Goal: Transaction & Acquisition: Purchase product/service

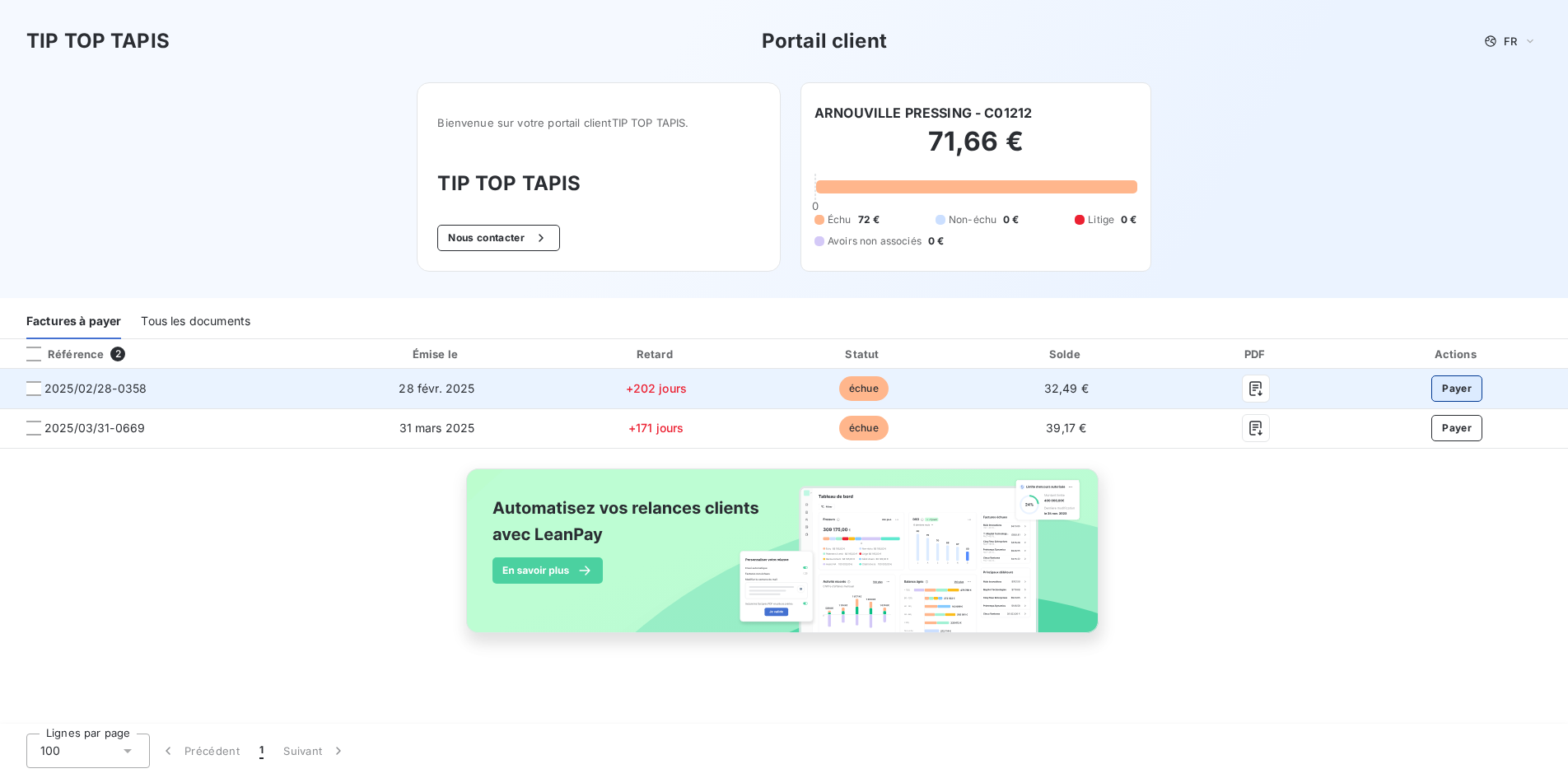
click at [1463, 383] on button "Payer" at bounding box center [1456, 388] width 51 height 26
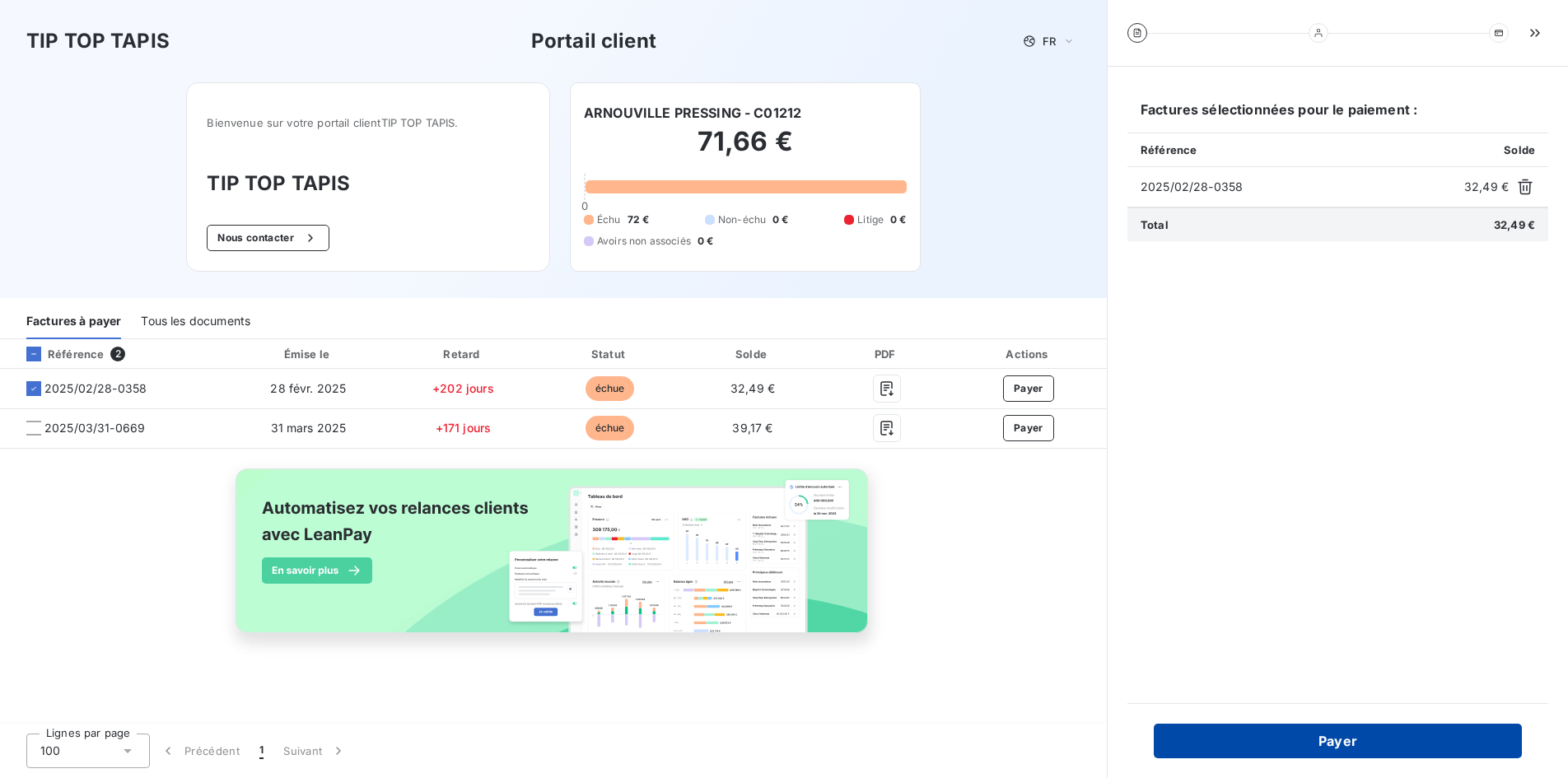
click at [1332, 740] on button "Payer" at bounding box center [1338, 741] width 368 height 35
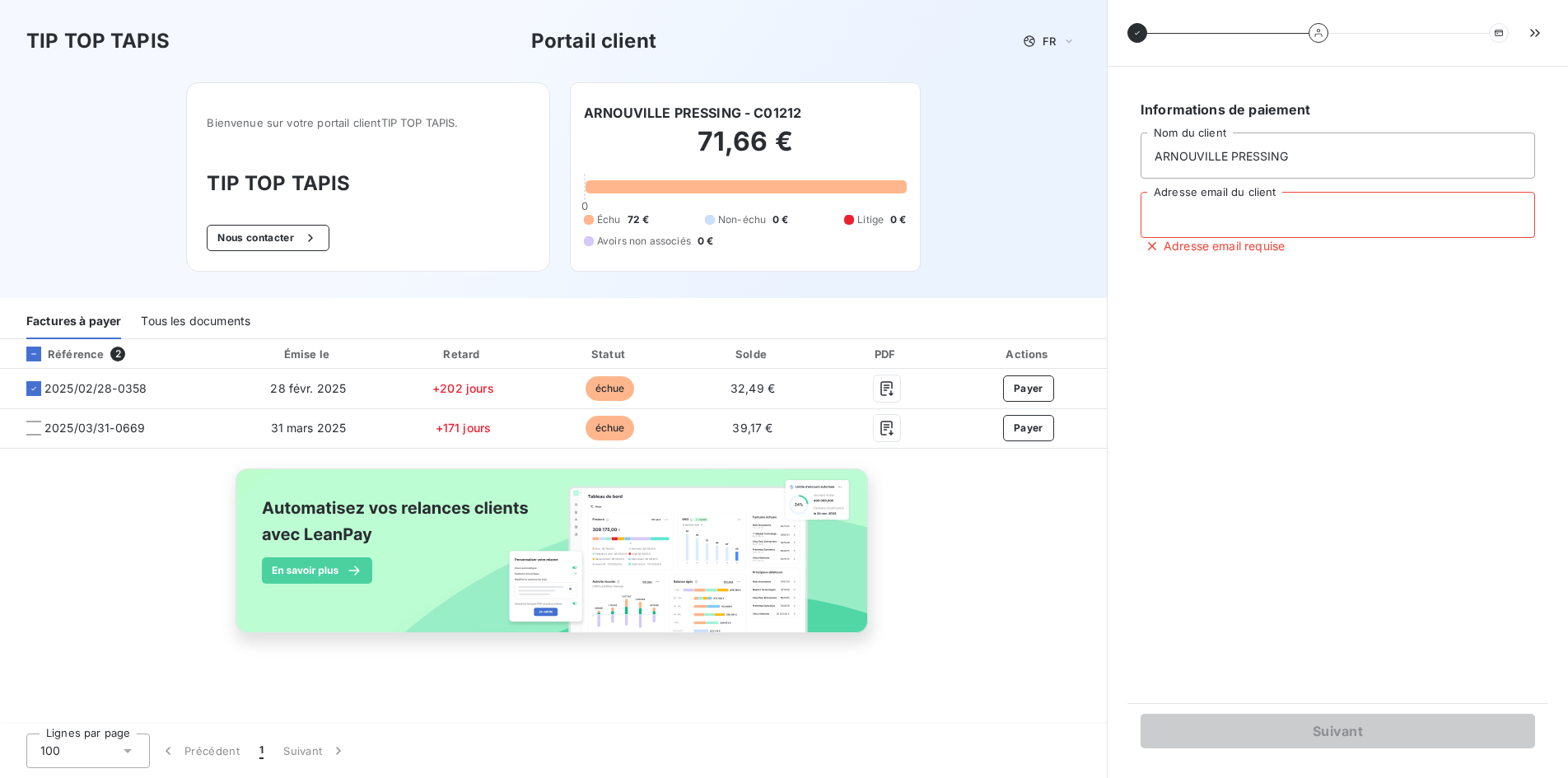
click at [1210, 214] on input "Adresse email du client" at bounding box center [1338, 214] width 394 height 46
type input "[EMAIL_ADDRESS][DOMAIN_NAME]"
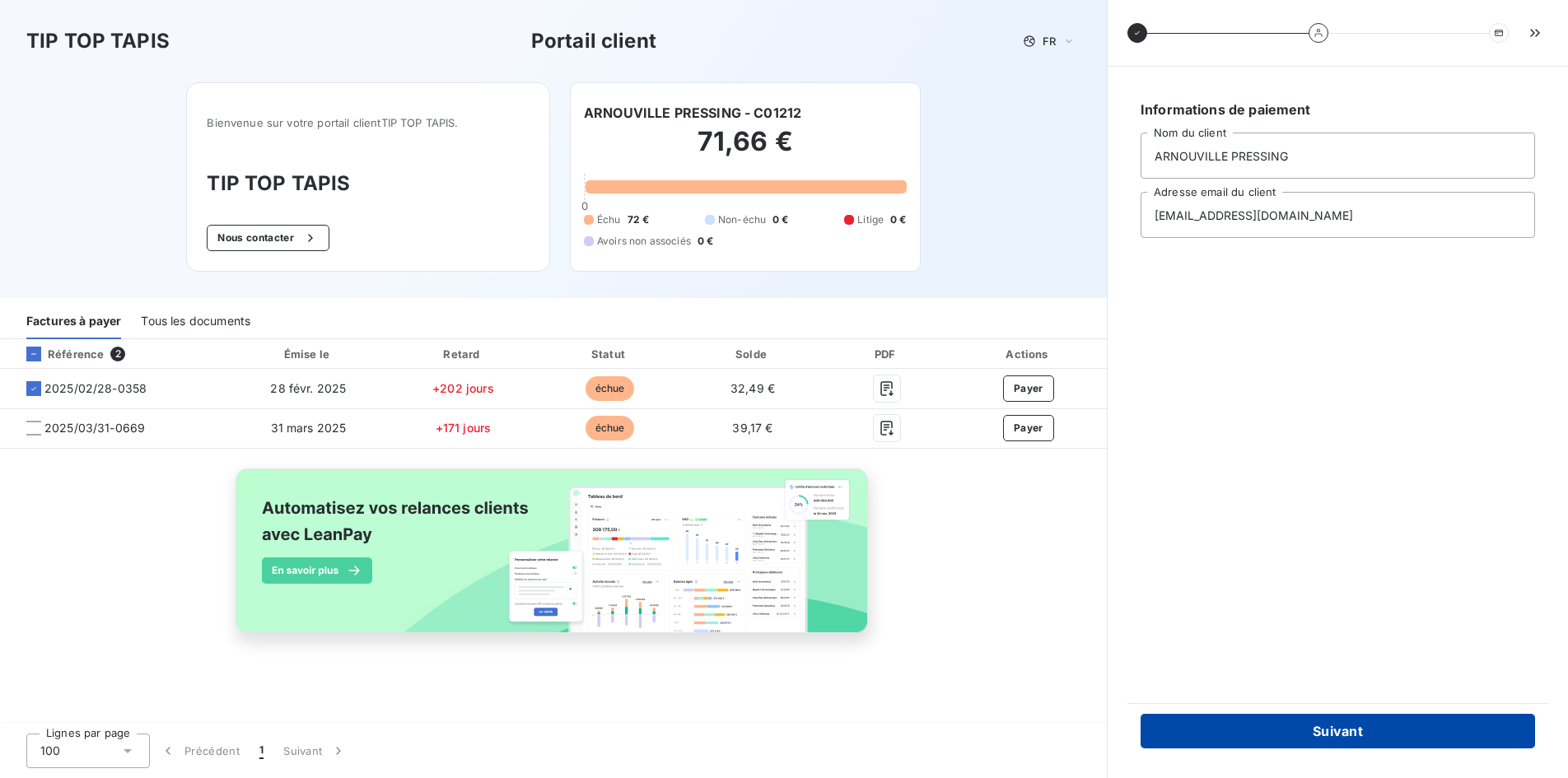
click at [1355, 734] on button "Suivant" at bounding box center [1338, 731] width 394 height 35
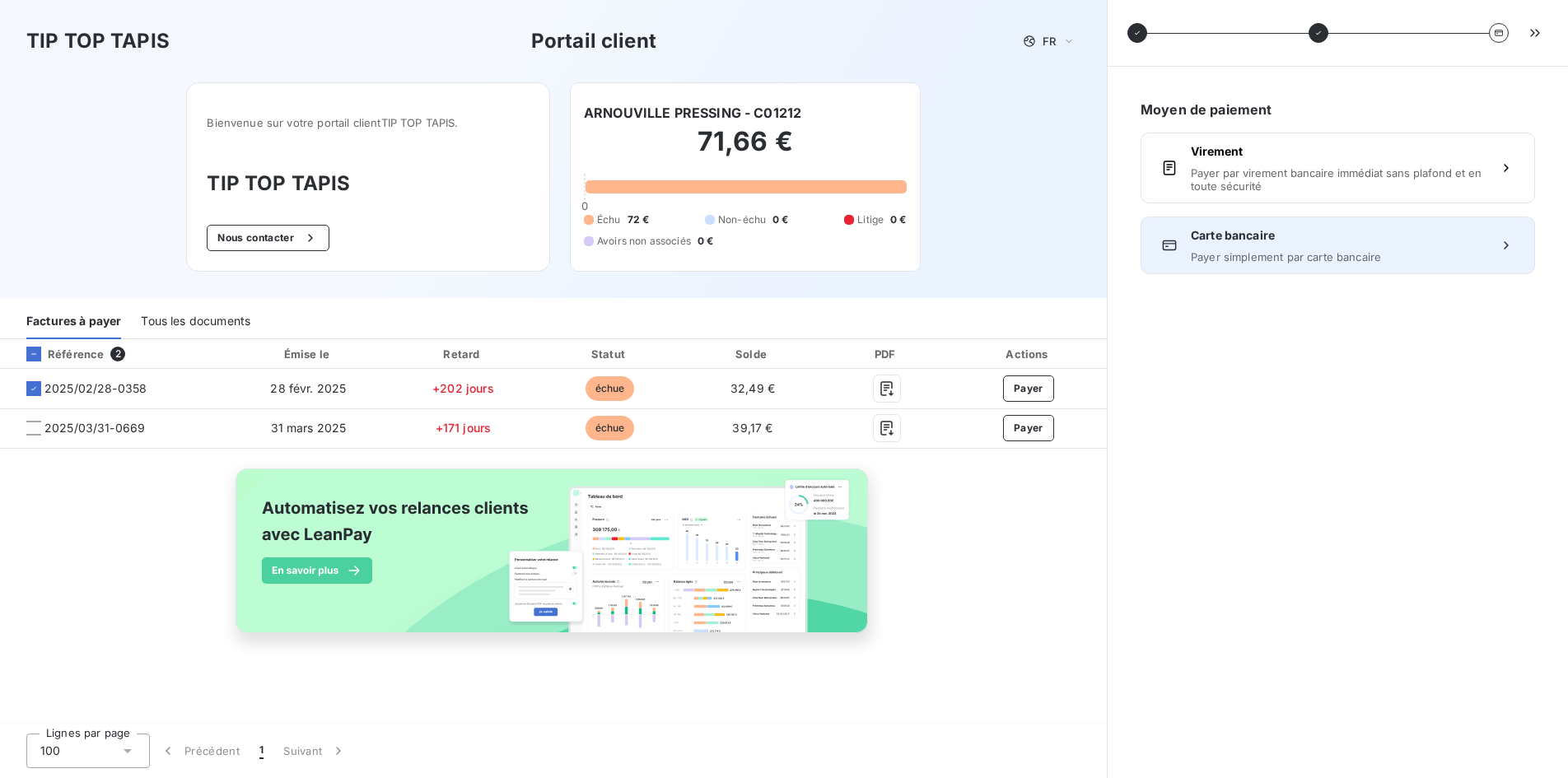
click at [1257, 252] on span "Payer simplement par carte bancaire" at bounding box center [1338, 257] width 294 height 13
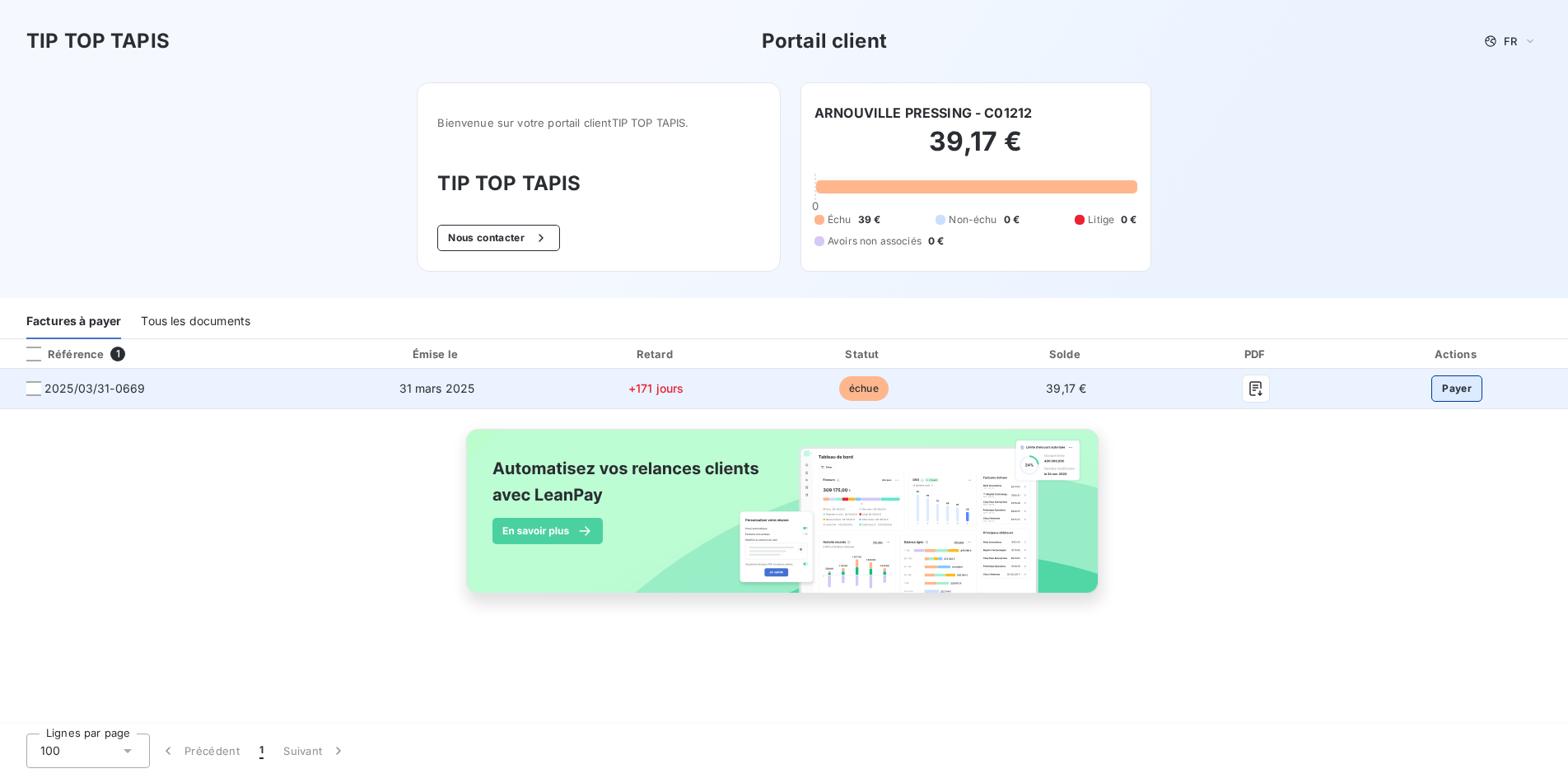
click at [1466, 395] on button "Payer" at bounding box center [1456, 388] width 51 height 26
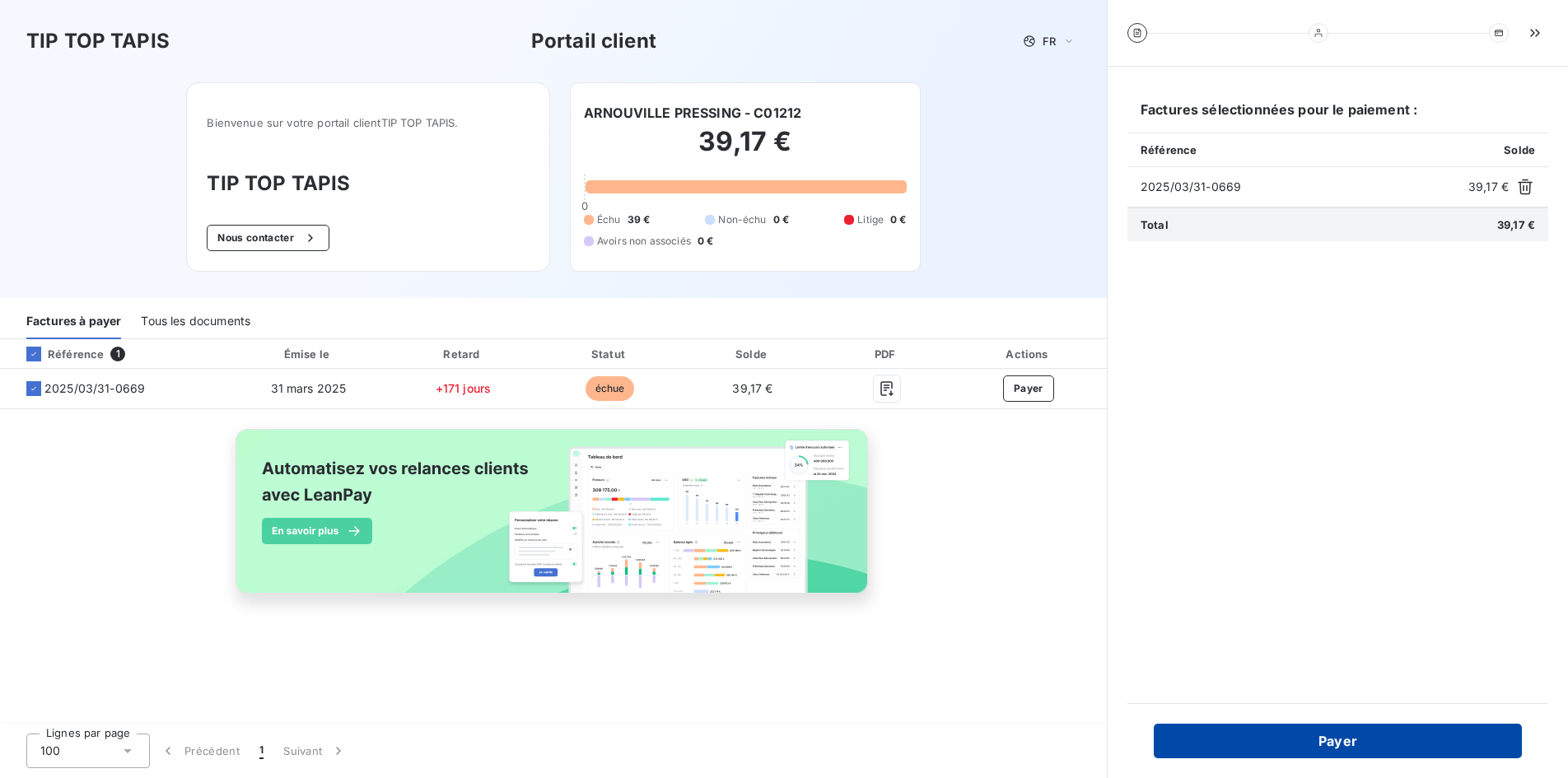
click at [1318, 743] on button "Payer" at bounding box center [1338, 741] width 368 height 35
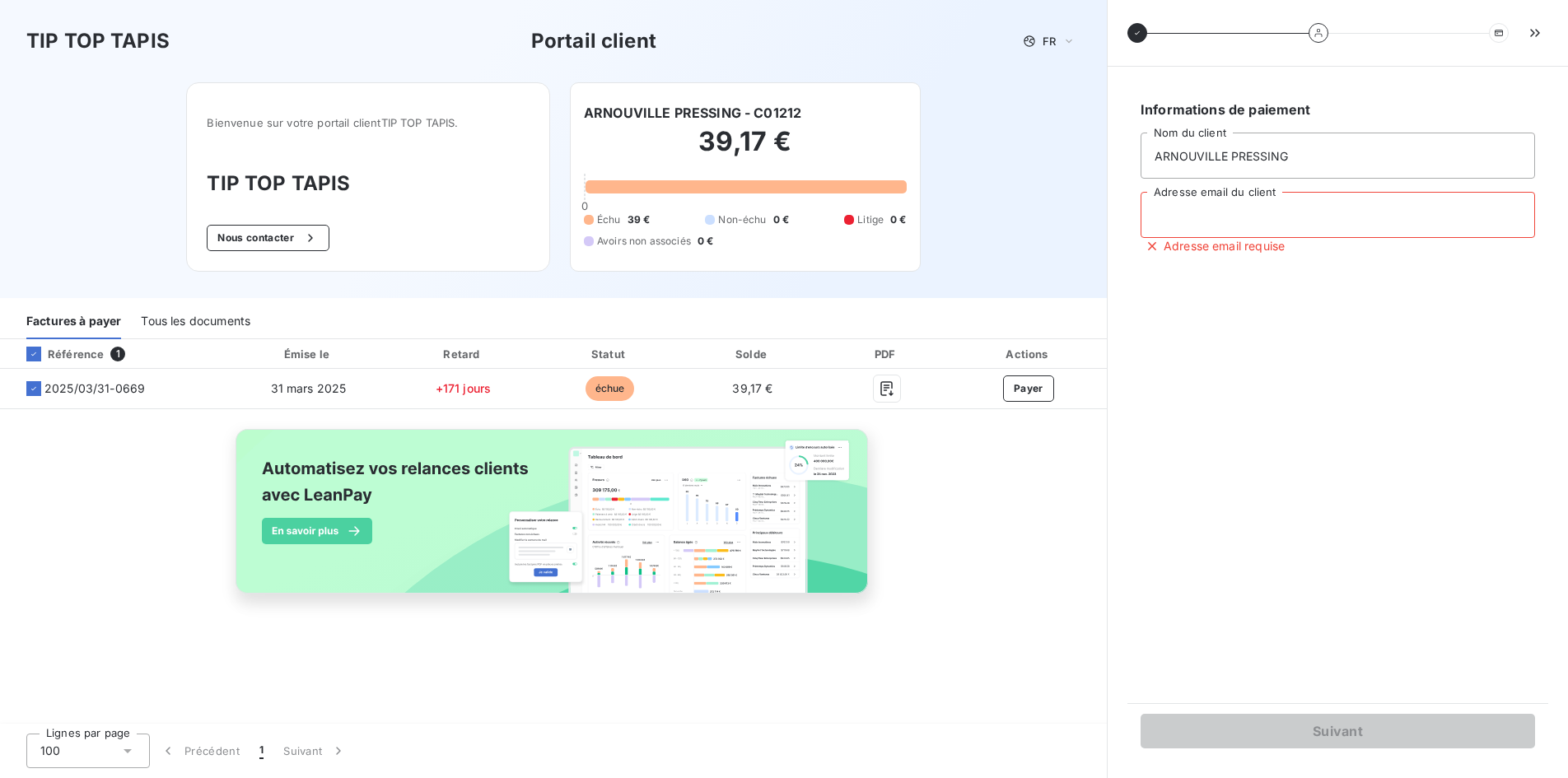
click at [1179, 214] on input "Adresse email du client" at bounding box center [1338, 214] width 394 height 46
type input "[EMAIL_ADDRESS][DOMAIN_NAME]"
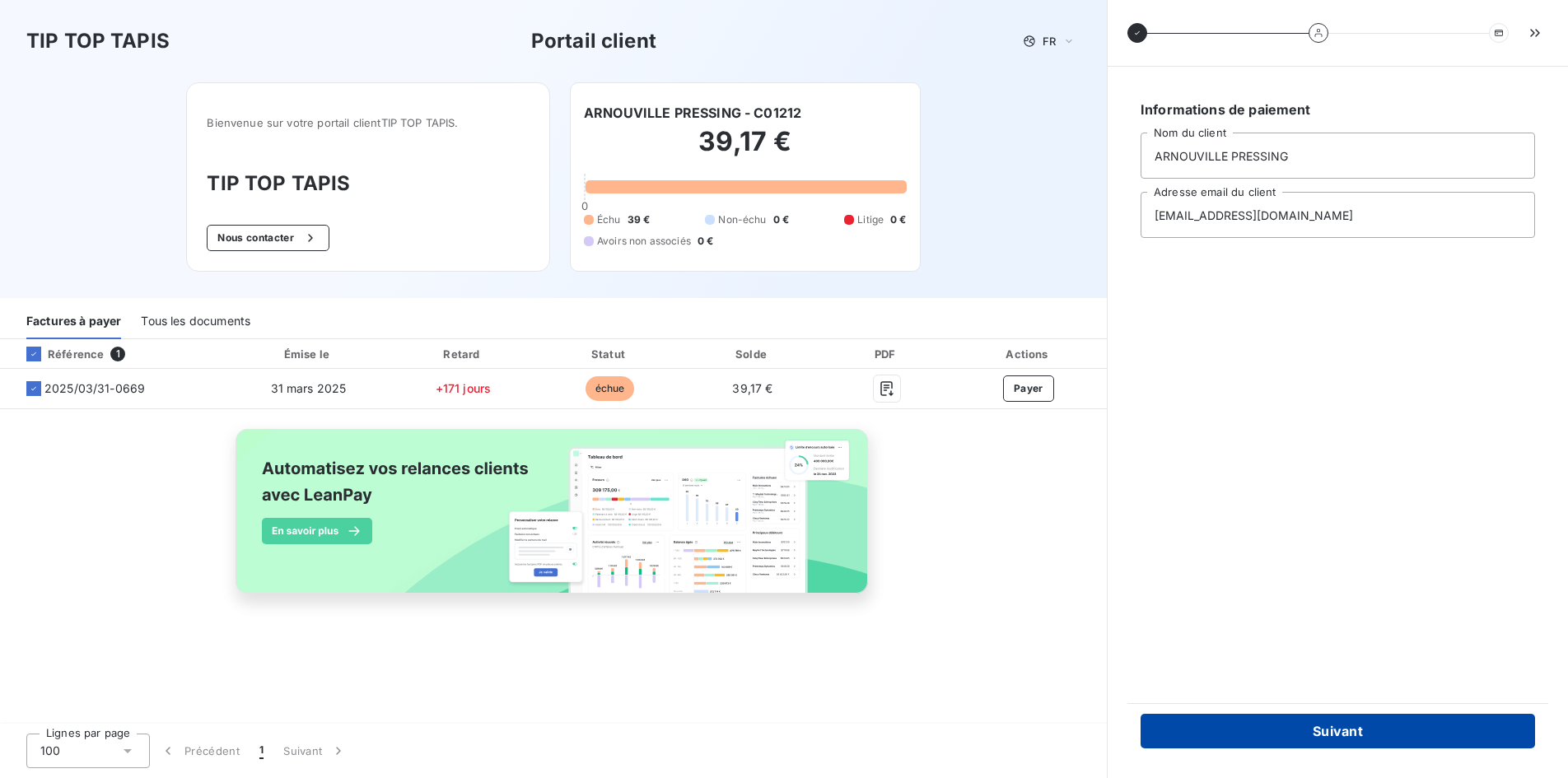
click at [1323, 724] on button "Suivant" at bounding box center [1338, 731] width 394 height 35
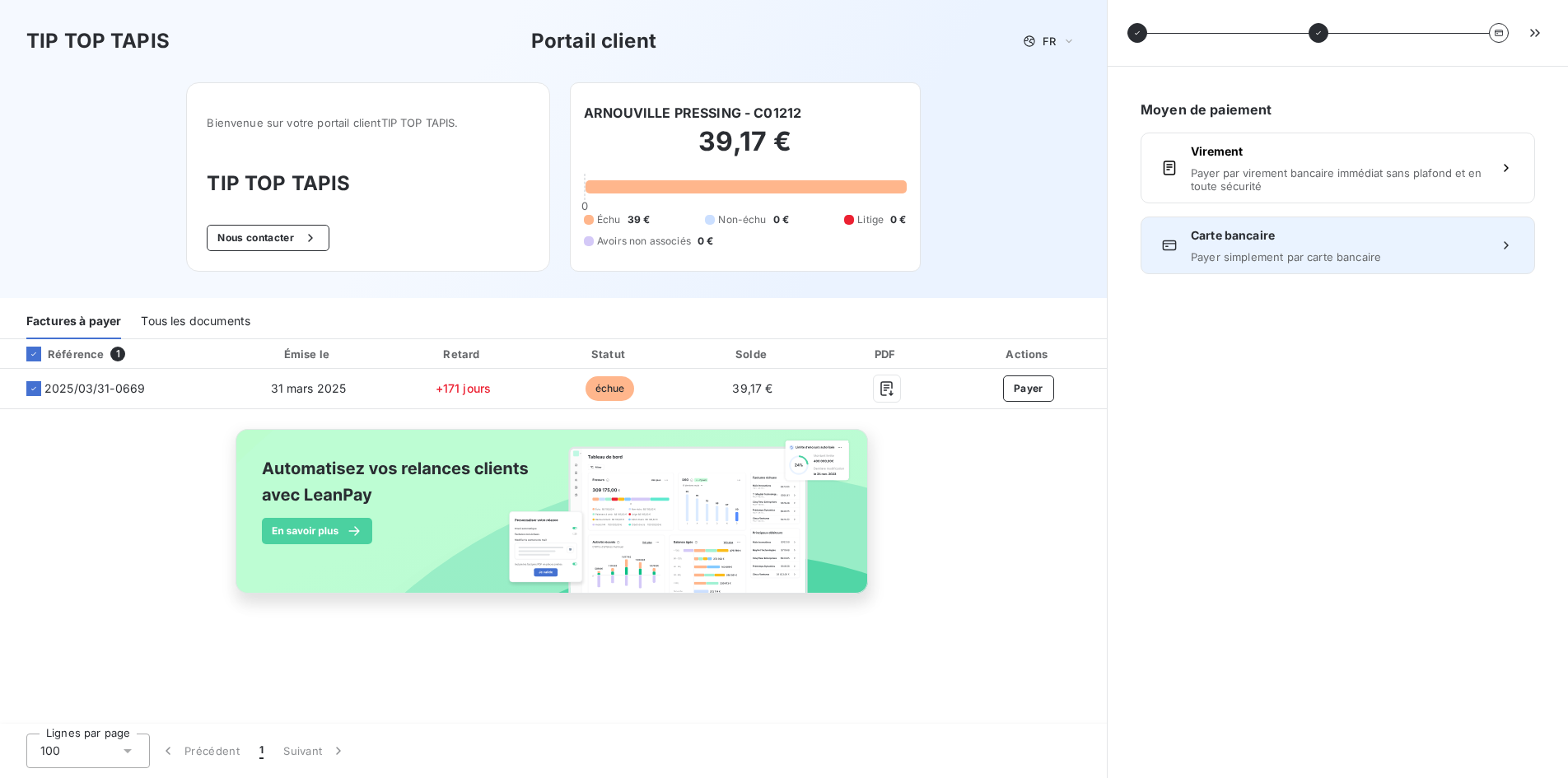
click at [1228, 256] on span "Payer simplement par carte bancaire" at bounding box center [1338, 257] width 294 height 13
